Goal: Information Seeking & Learning: Learn about a topic

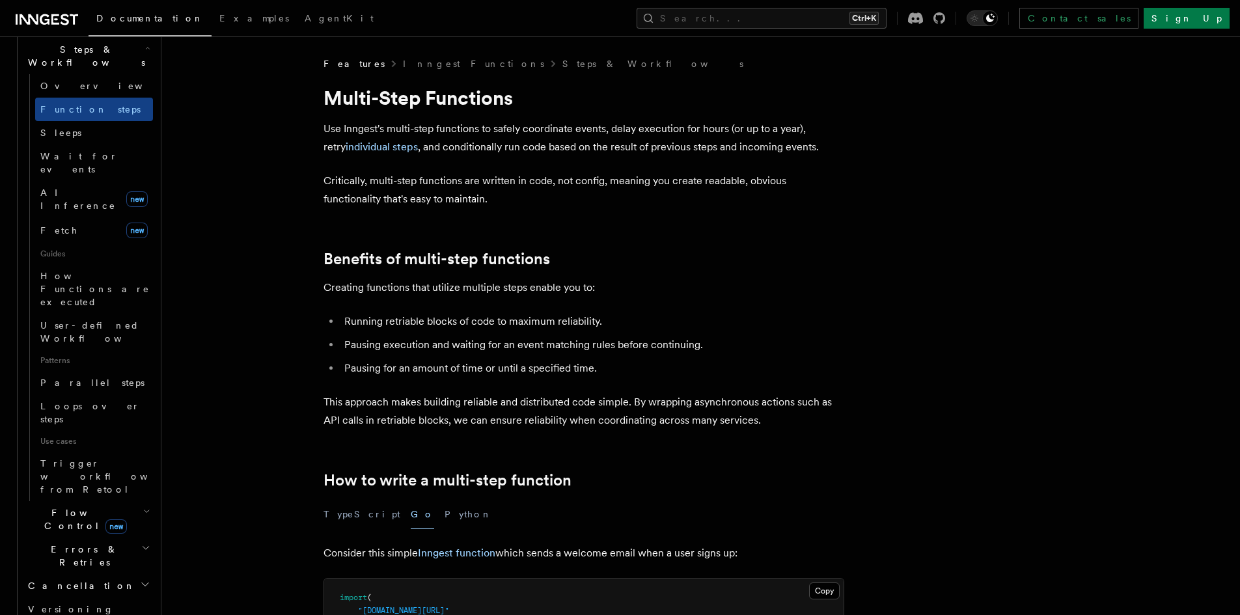
scroll to position [434, 0]
click at [143, 511] on icon "button" at bounding box center [146, 516] width 7 height 10
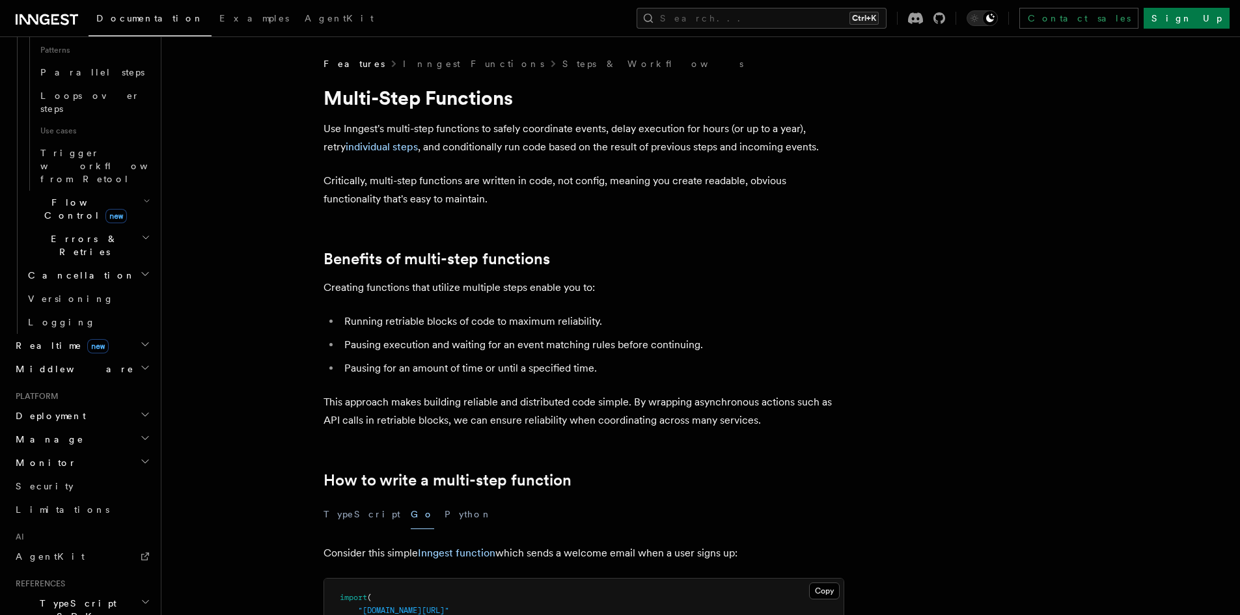
scroll to position [778, 0]
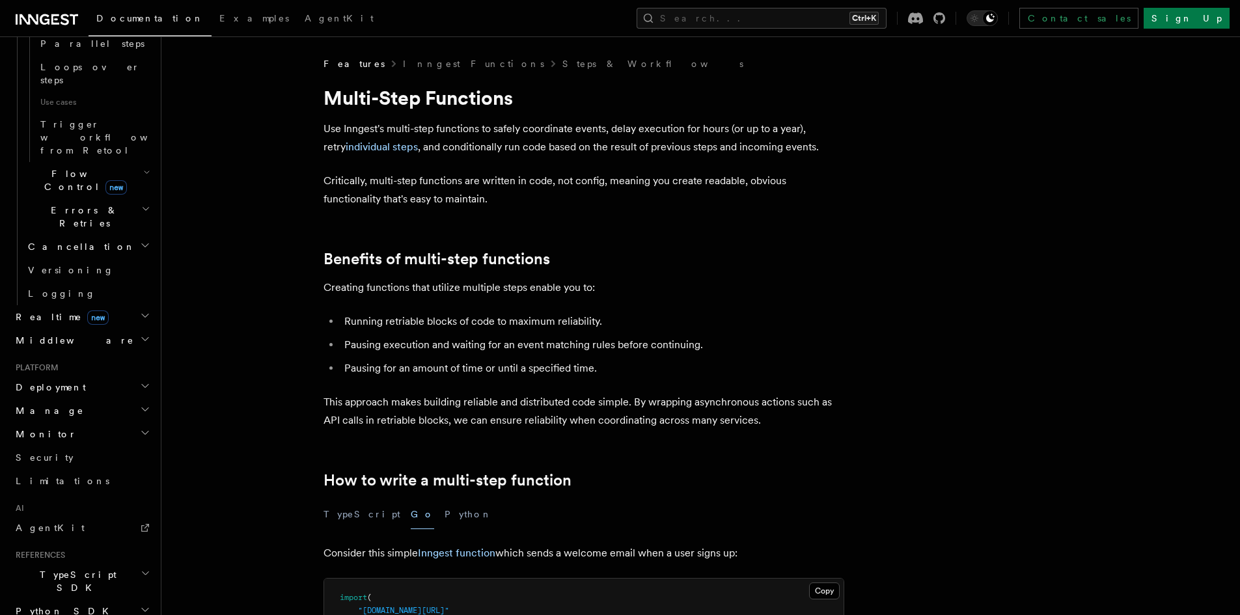
click at [140, 310] on icon "button" at bounding box center [145, 315] width 10 height 10
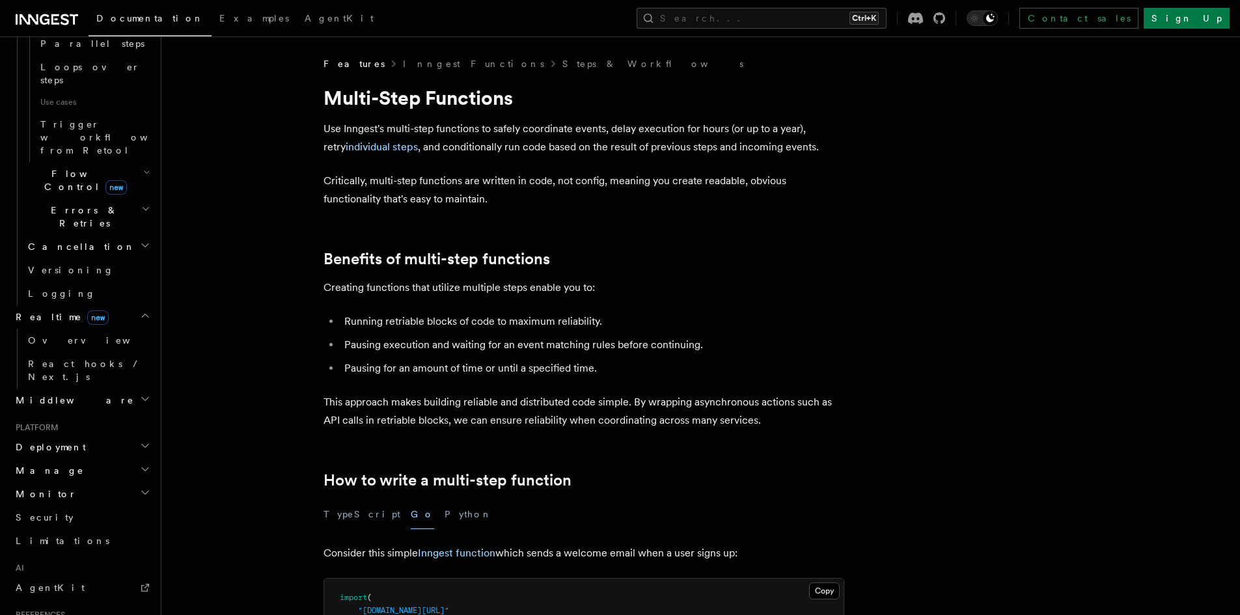
click at [140, 310] on icon "button" at bounding box center [145, 315] width 10 height 10
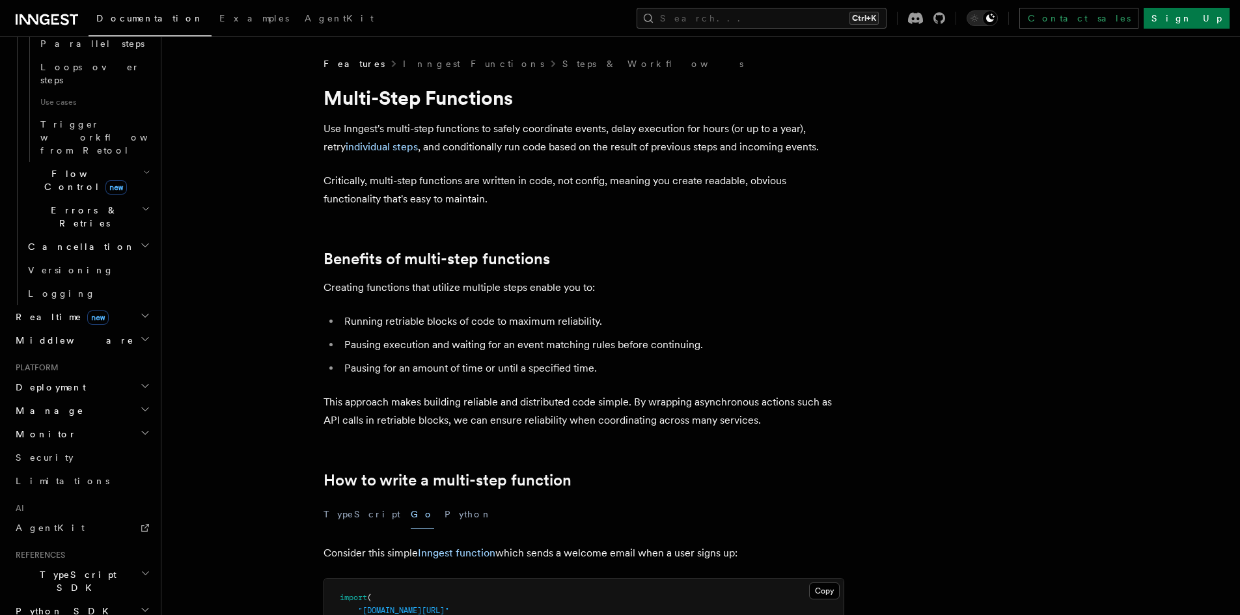
click at [140, 334] on icon "button" at bounding box center [145, 339] width 10 height 10
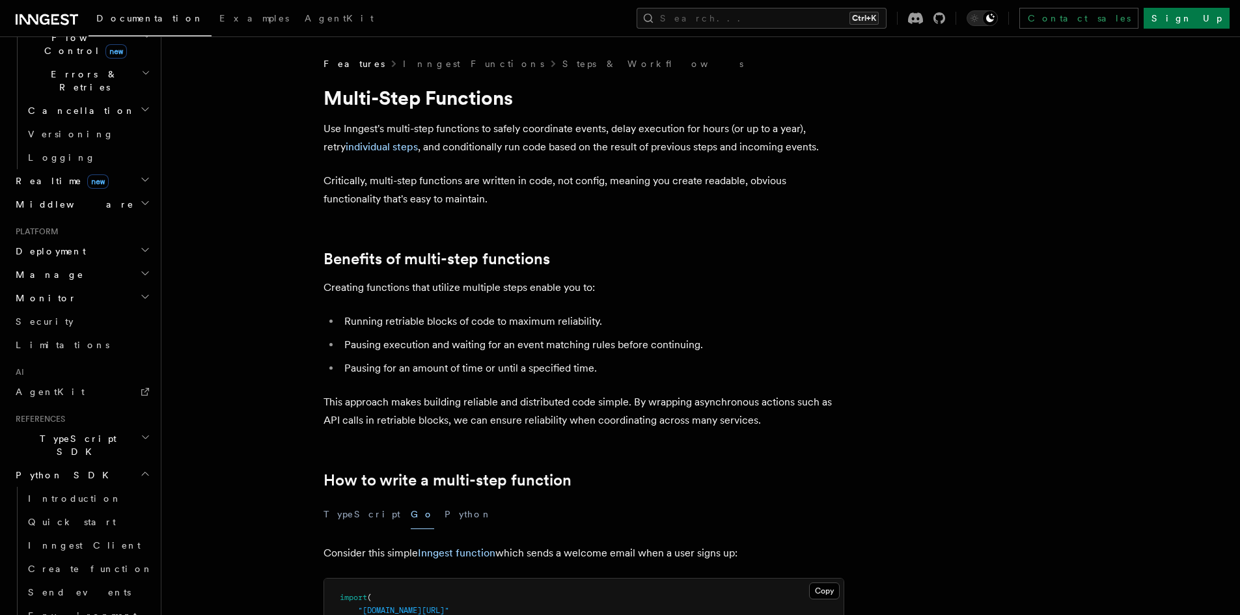
scroll to position [952, 0]
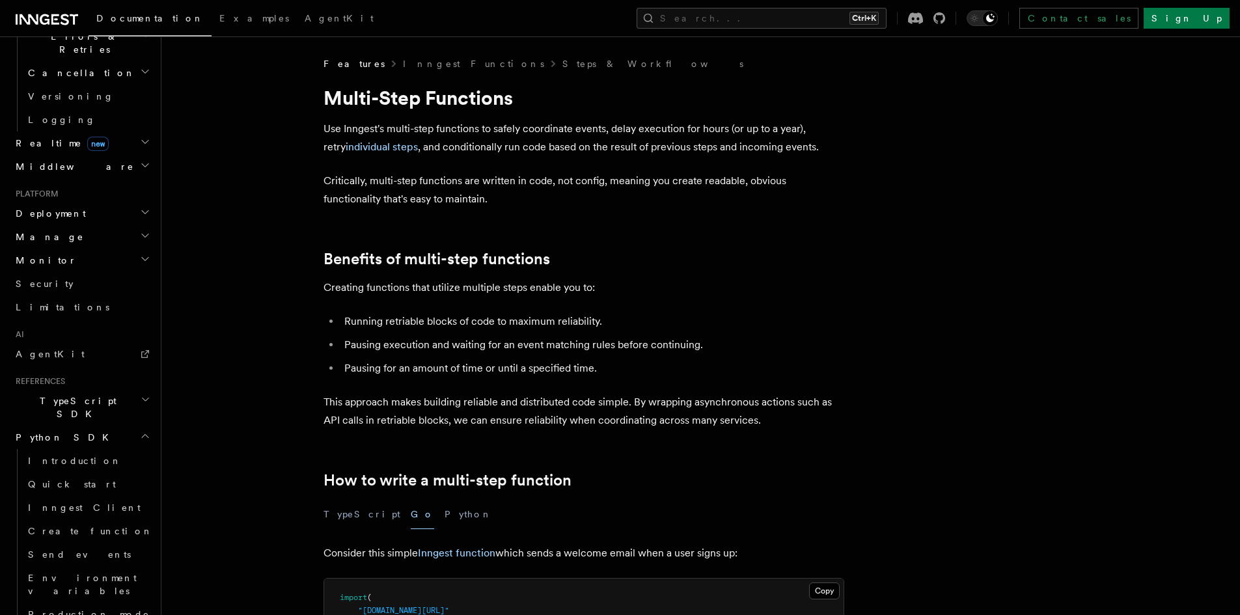
click at [140, 431] on icon "button" at bounding box center [145, 436] width 10 height 10
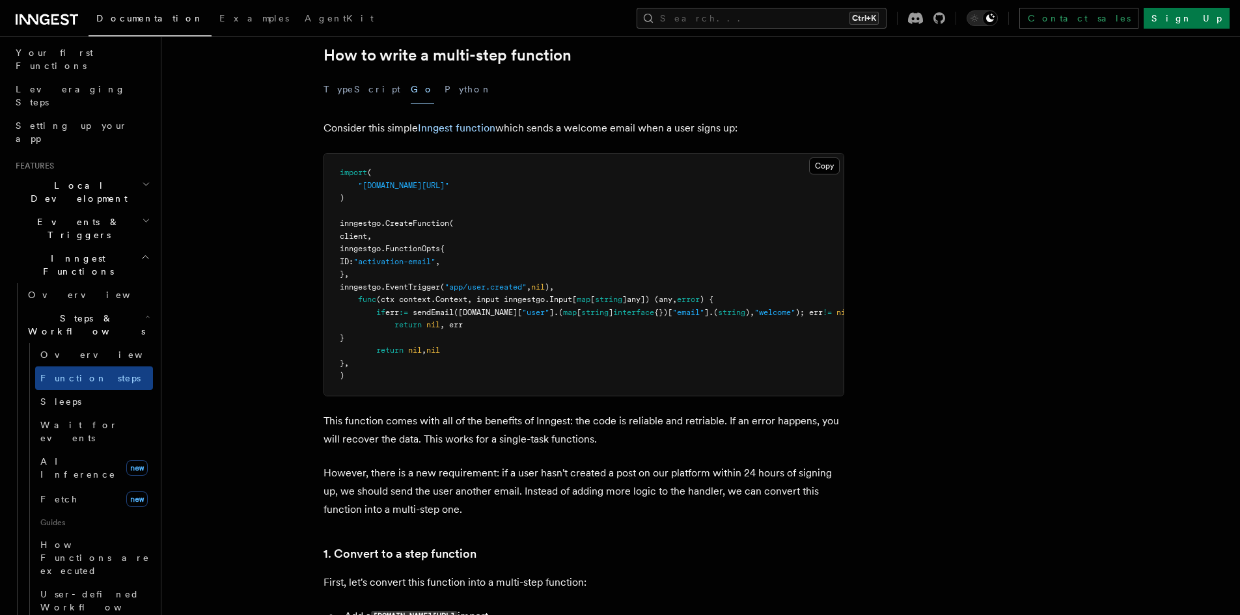
scroll to position [434, 0]
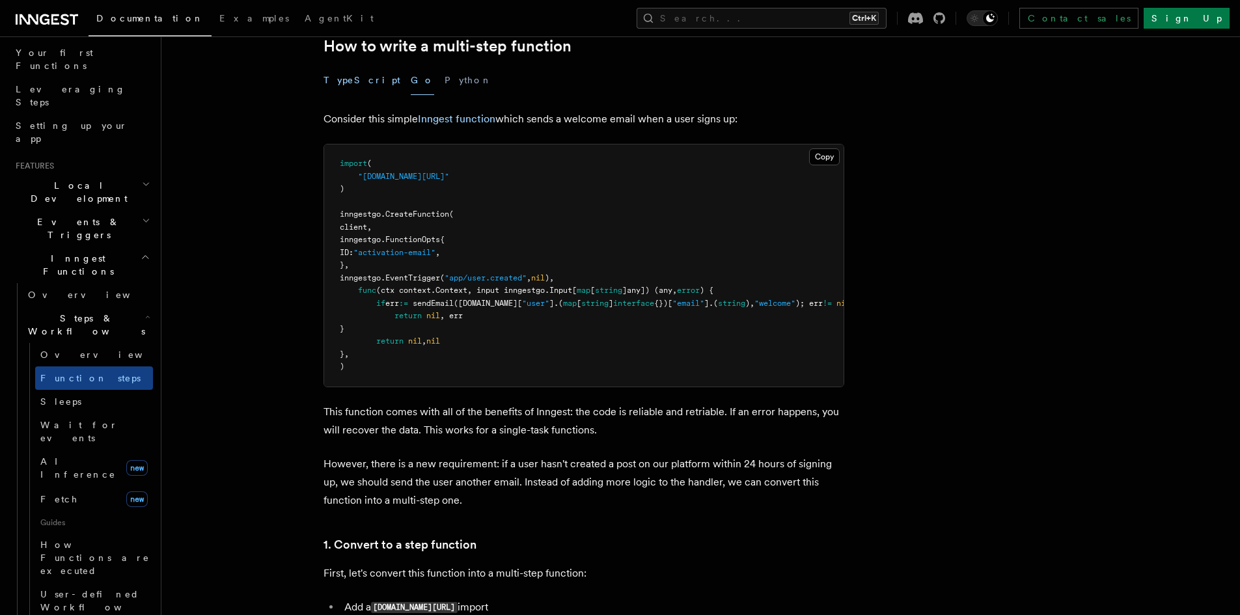
click at [353, 86] on button "TypeScript" at bounding box center [362, 80] width 77 height 29
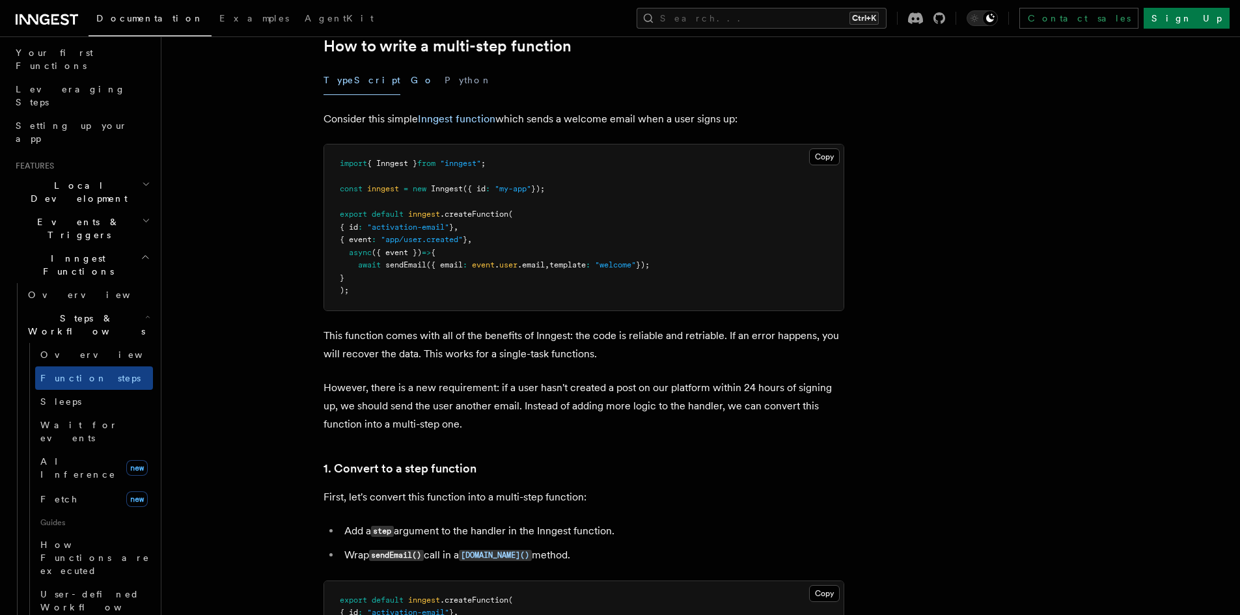
click at [411, 86] on button "Go" at bounding box center [422, 80] width 23 height 29
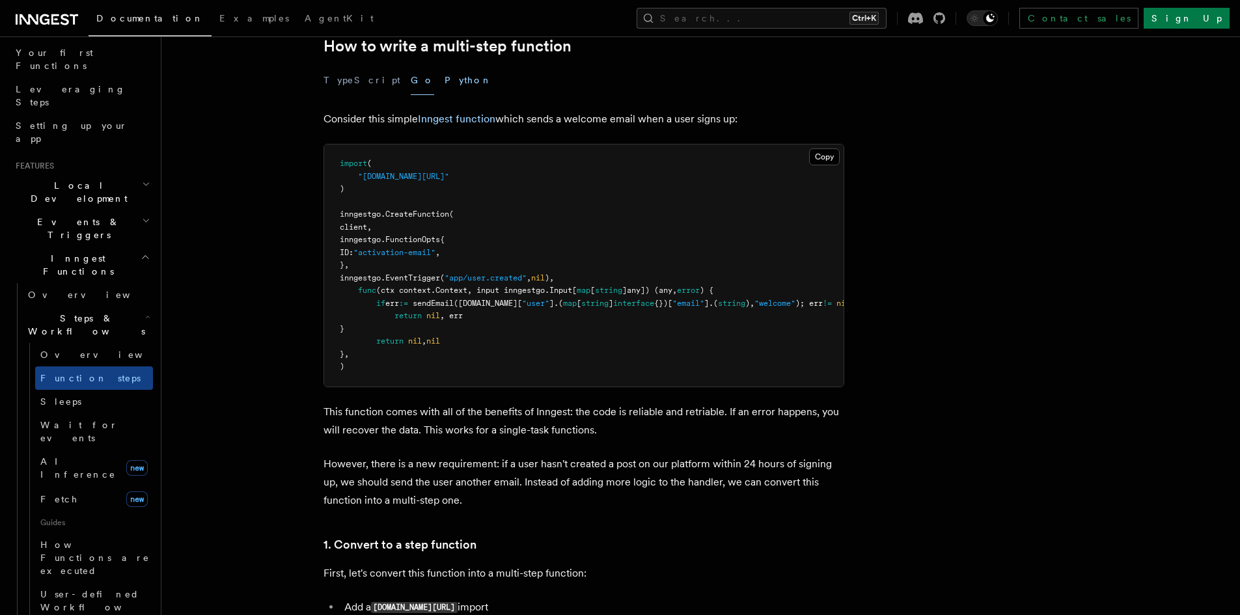
click at [445, 88] on button "Python" at bounding box center [469, 80] width 48 height 29
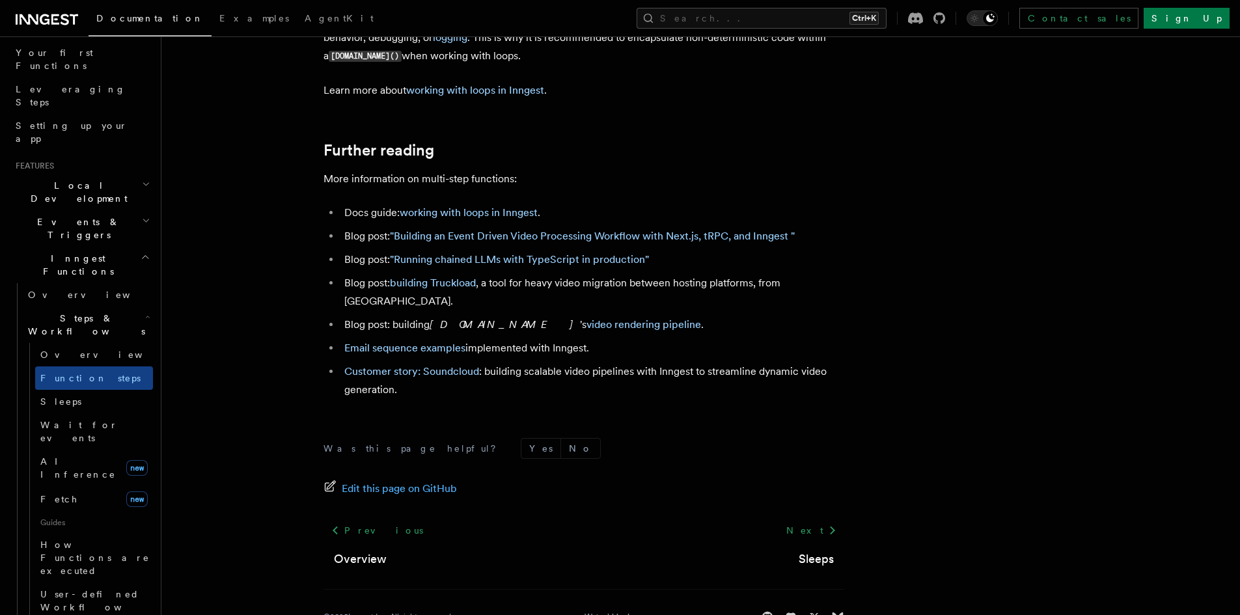
scroll to position [3124, 0]
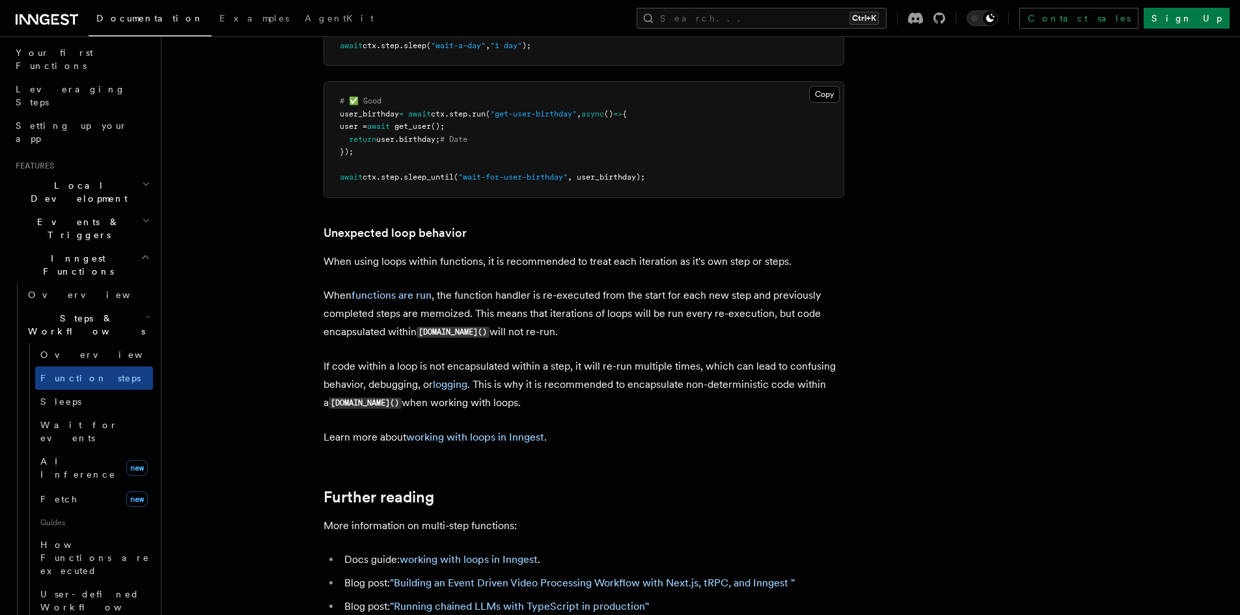
click at [142, 215] on icon "button" at bounding box center [146, 220] width 8 height 10
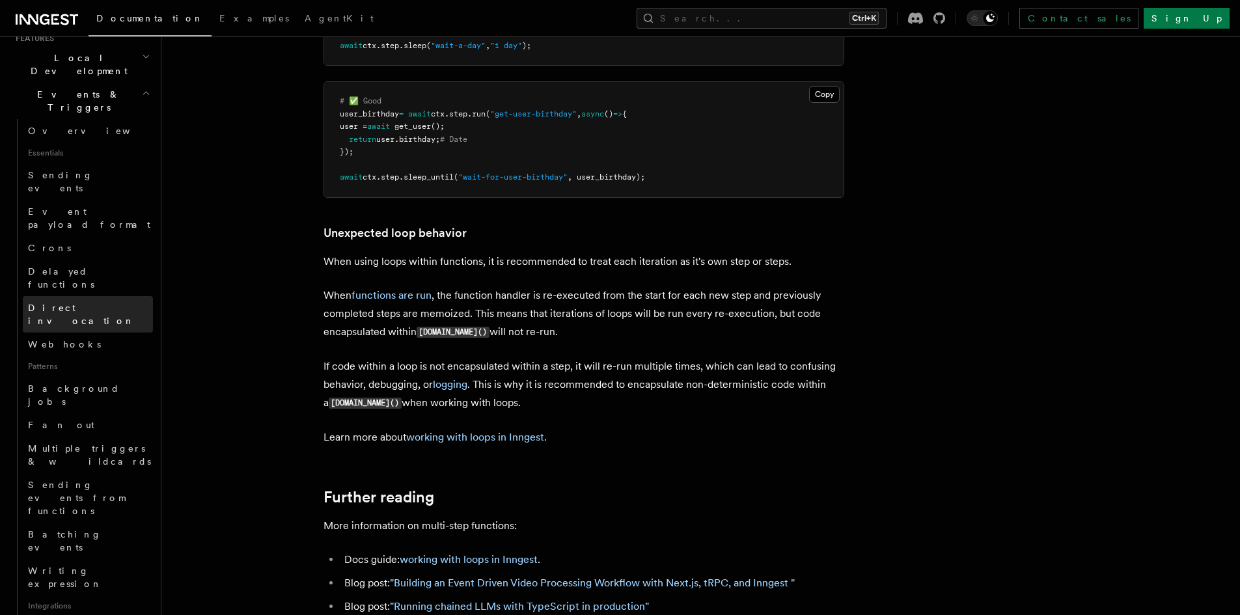
scroll to position [517, 0]
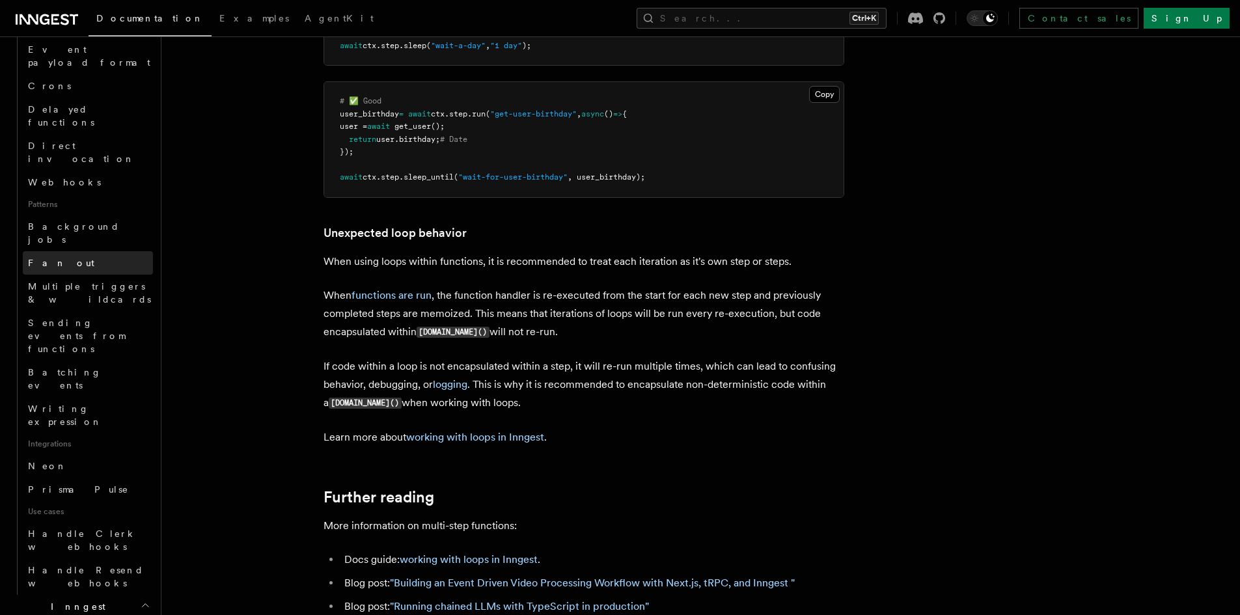
scroll to position [344, 0]
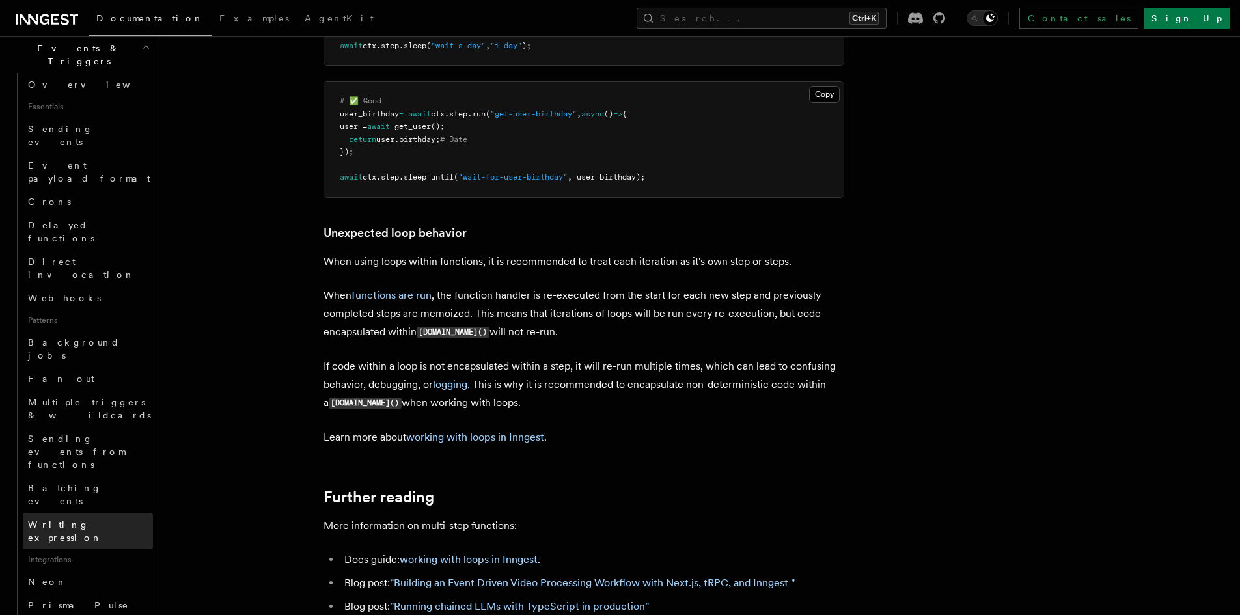
click at [108, 513] on link "Writing expression" at bounding box center [88, 531] width 130 height 36
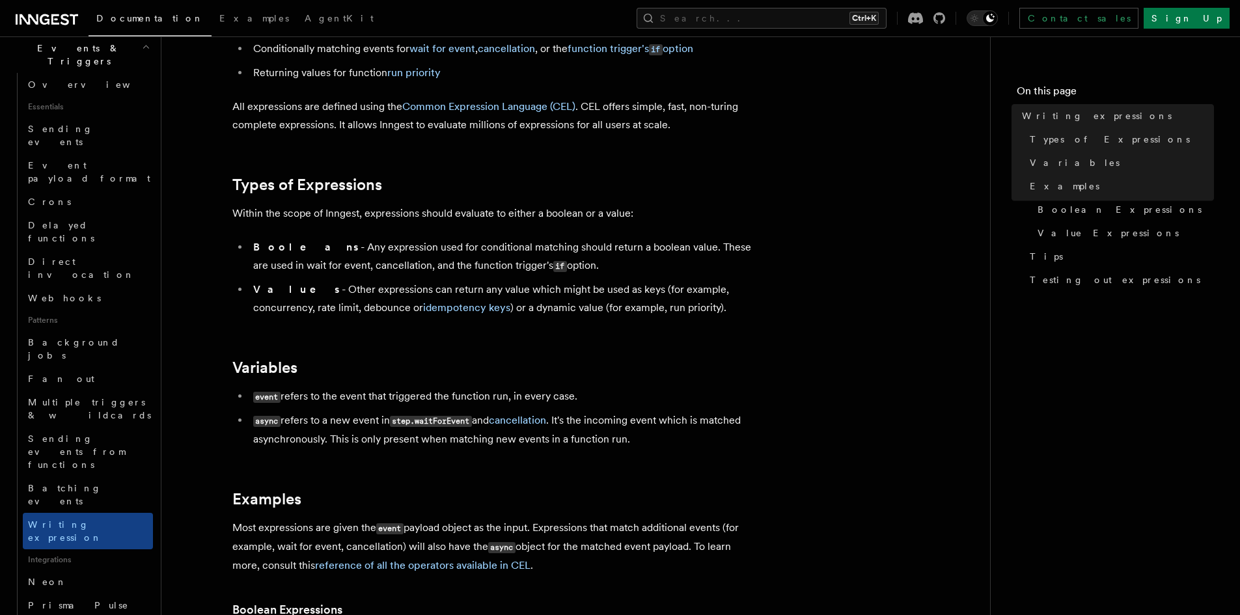
scroll to position [174, 0]
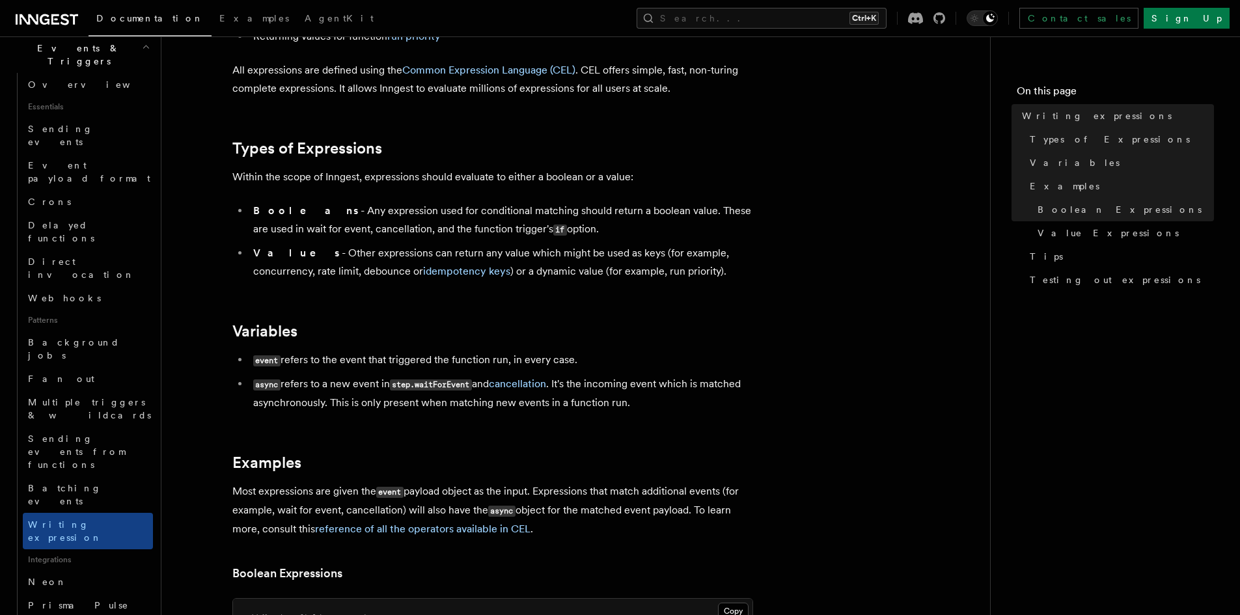
drag, startPoint x: 817, startPoint y: 243, endPoint x: 755, endPoint y: 220, distance: 66.1
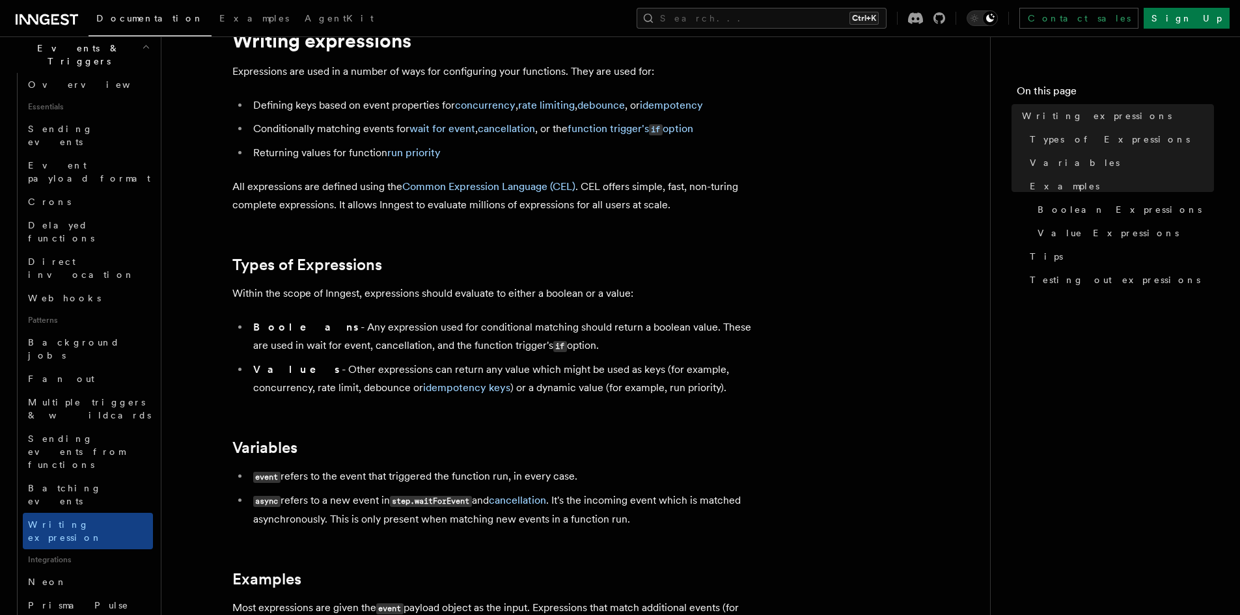
scroll to position [87, 0]
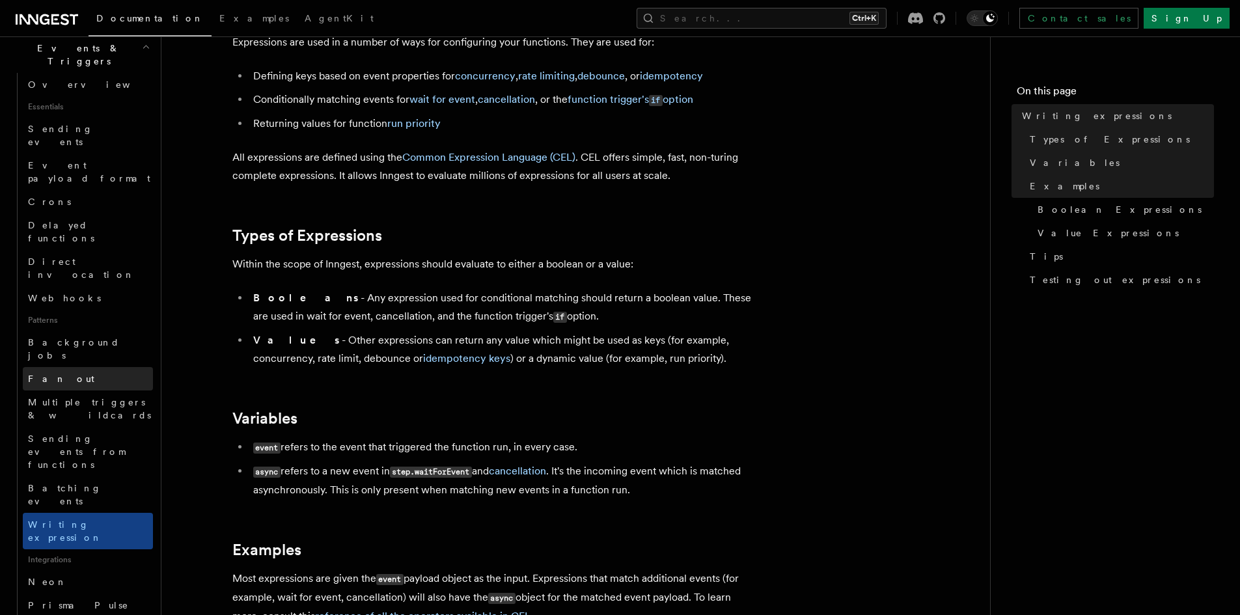
click at [93, 367] on link "Fan out" at bounding box center [88, 378] width 130 height 23
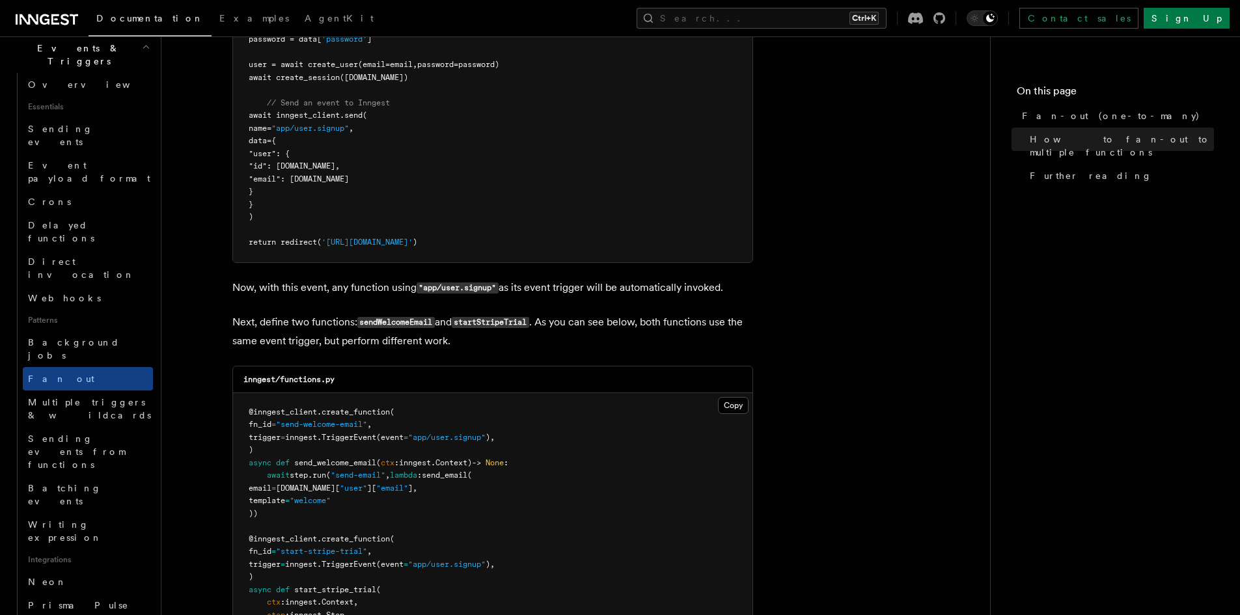
scroll to position [1041, 0]
